Goal: Task Accomplishment & Management: Manage account settings

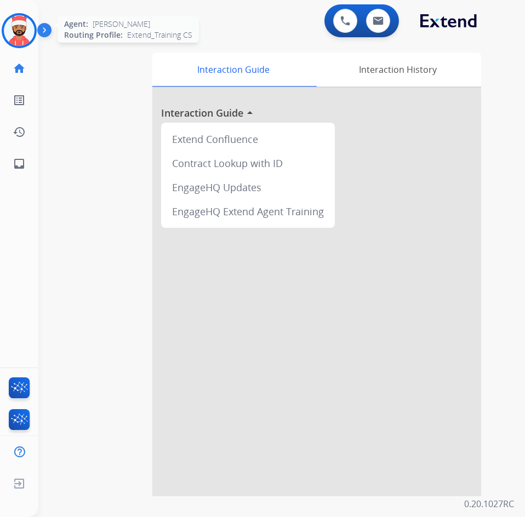
click at [7, 39] on img at bounding box center [19, 30] width 31 height 31
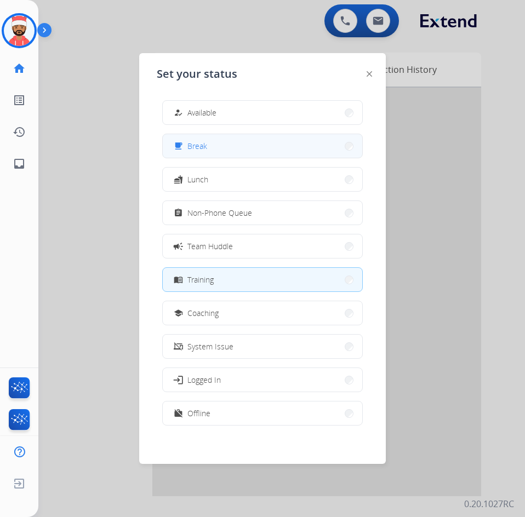
click at [242, 149] on button "free_breakfast Break" at bounding box center [262, 146] width 199 height 24
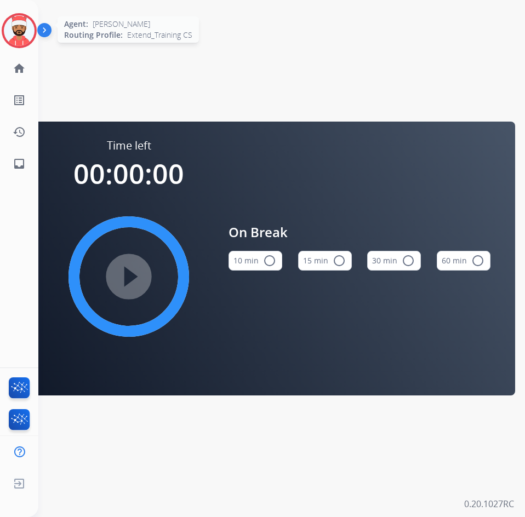
click at [25, 32] on img at bounding box center [19, 30] width 31 height 31
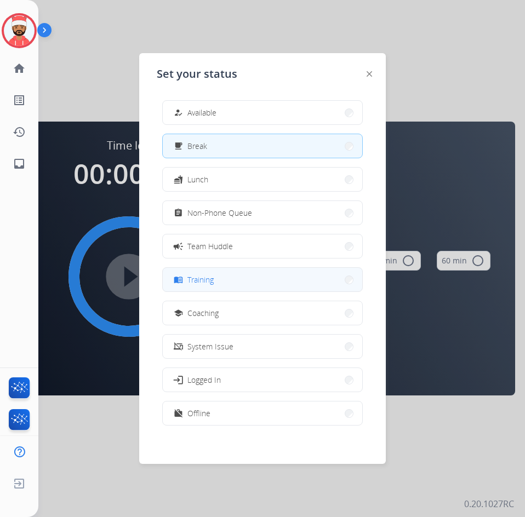
click at [205, 290] on button "menu_book Training" at bounding box center [262, 280] width 199 height 24
